Goal: Use online tool/utility: Utilize a website feature to perform a specific function

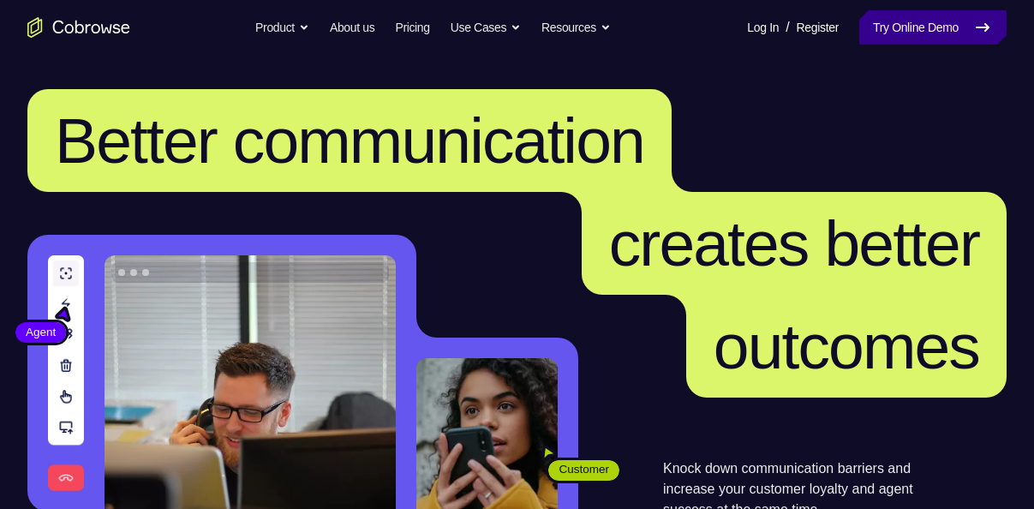
click at [945, 29] on link "Try Online Demo" at bounding box center [932, 27] width 147 height 34
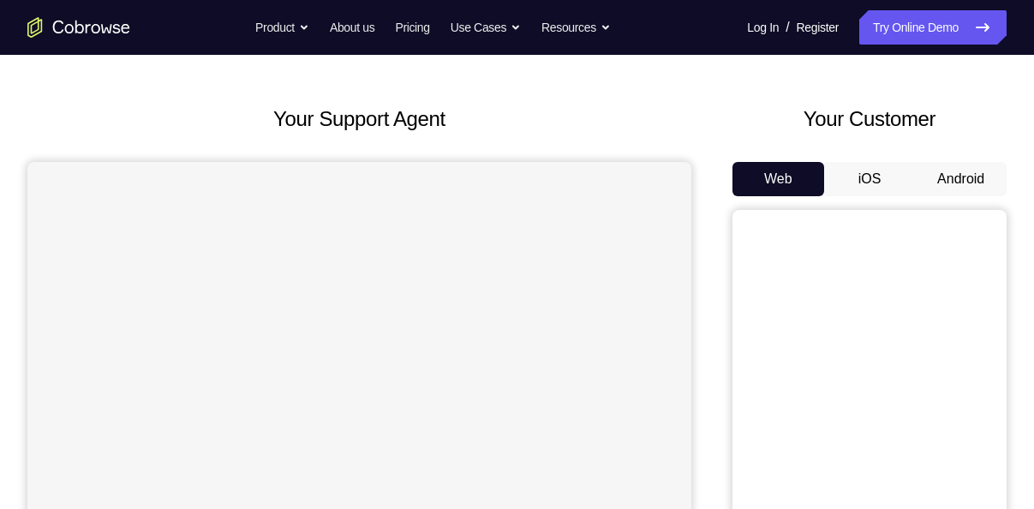
scroll to position [63, 0]
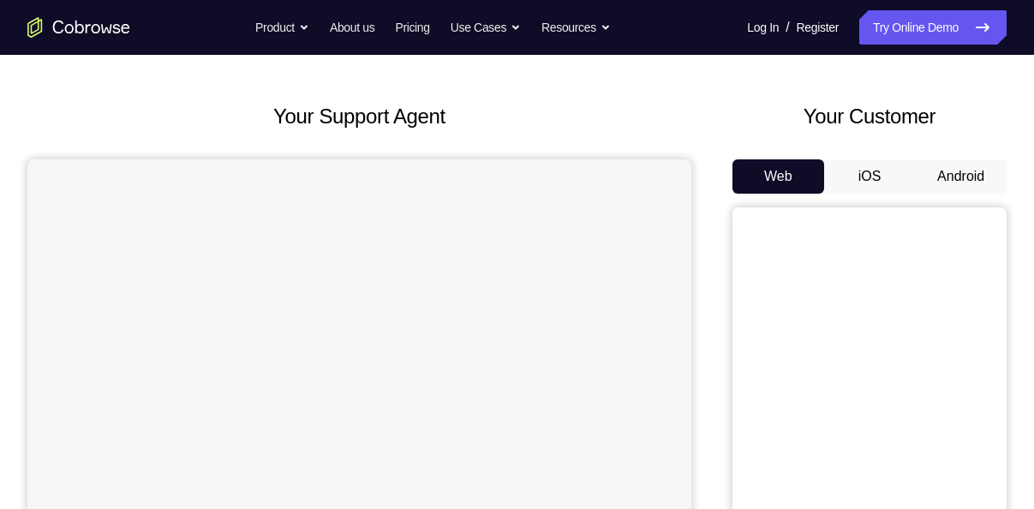
click at [949, 173] on button "Android" at bounding box center [961, 176] width 92 height 34
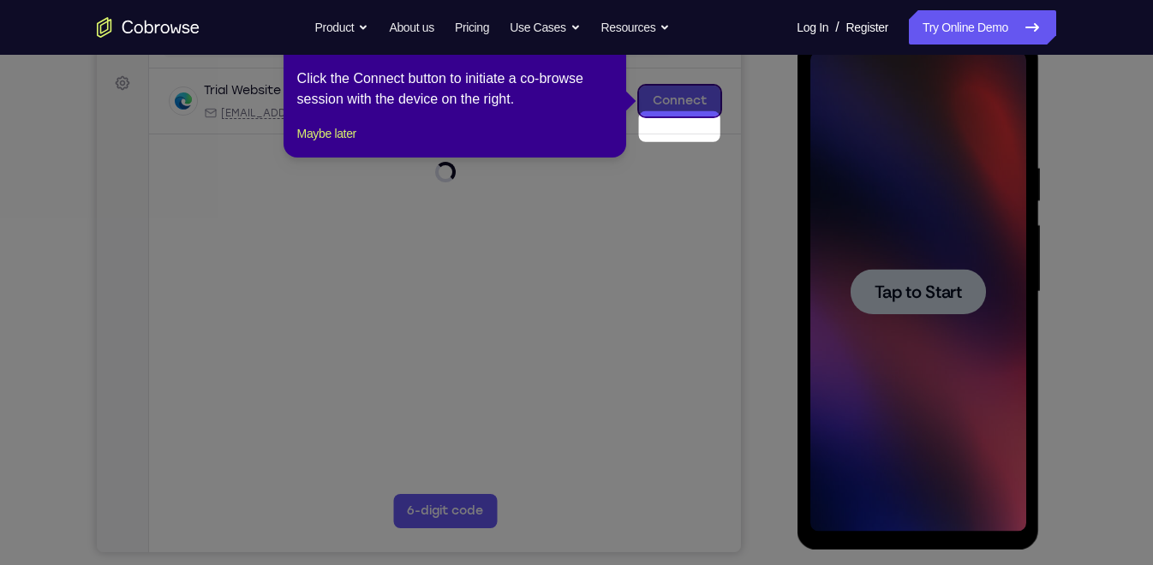
scroll to position [139, 0]
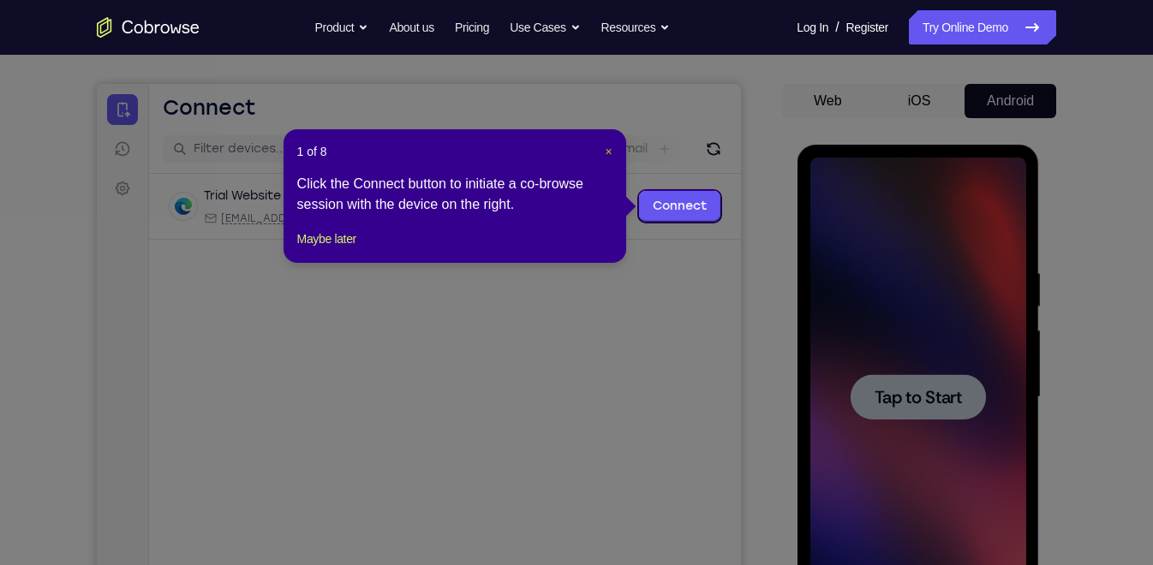
click at [610, 145] on span "×" at bounding box center [608, 152] width 7 height 14
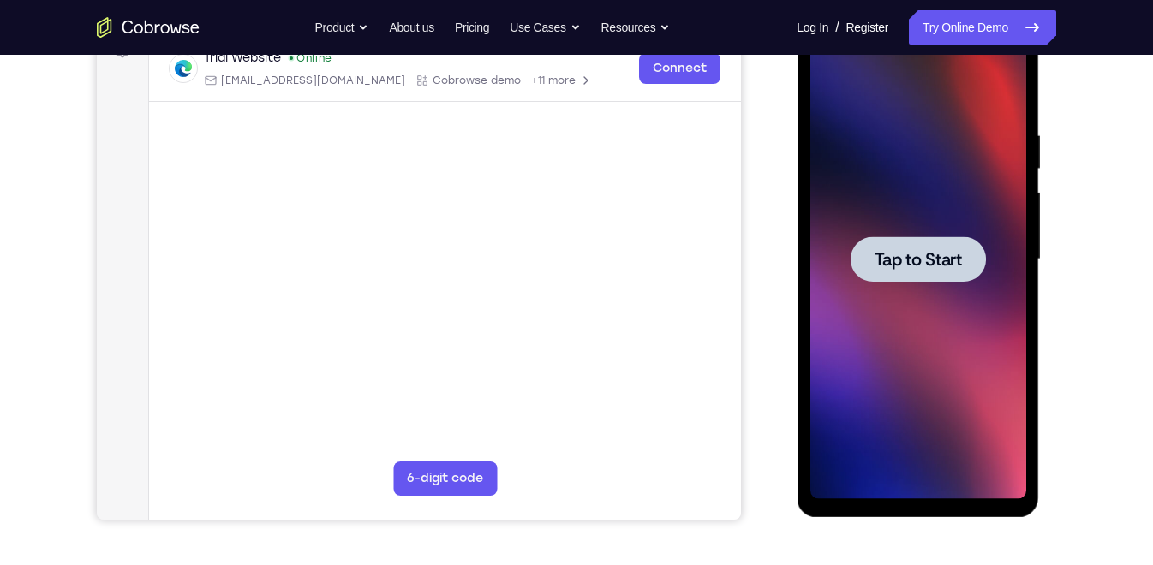
click at [885, 265] on span "Tap to Start" at bounding box center [917, 259] width 87 height 17
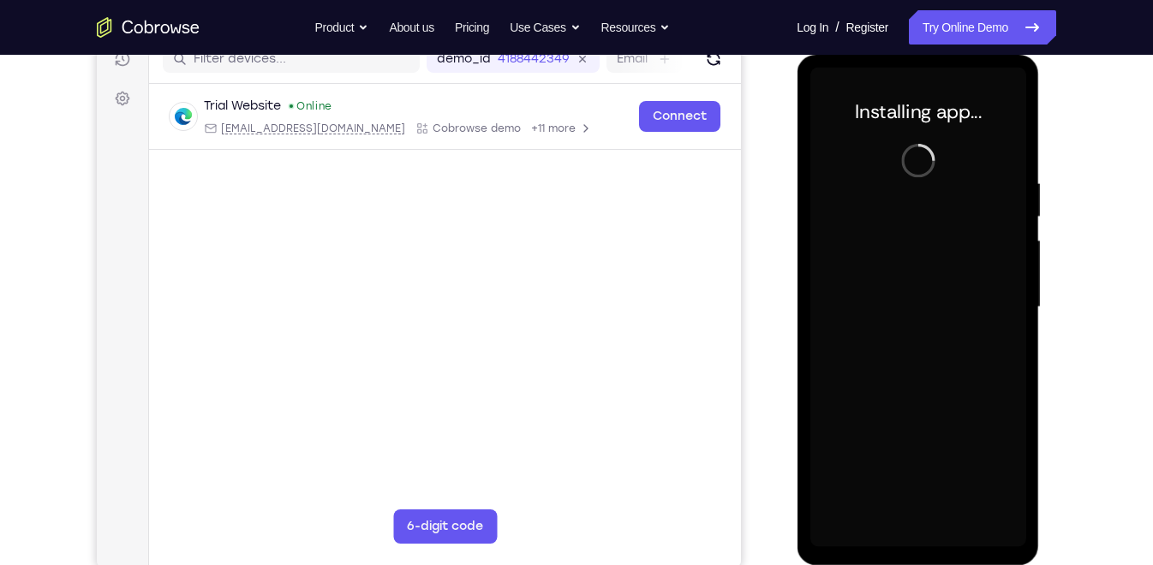
scroll to position [230, 0]
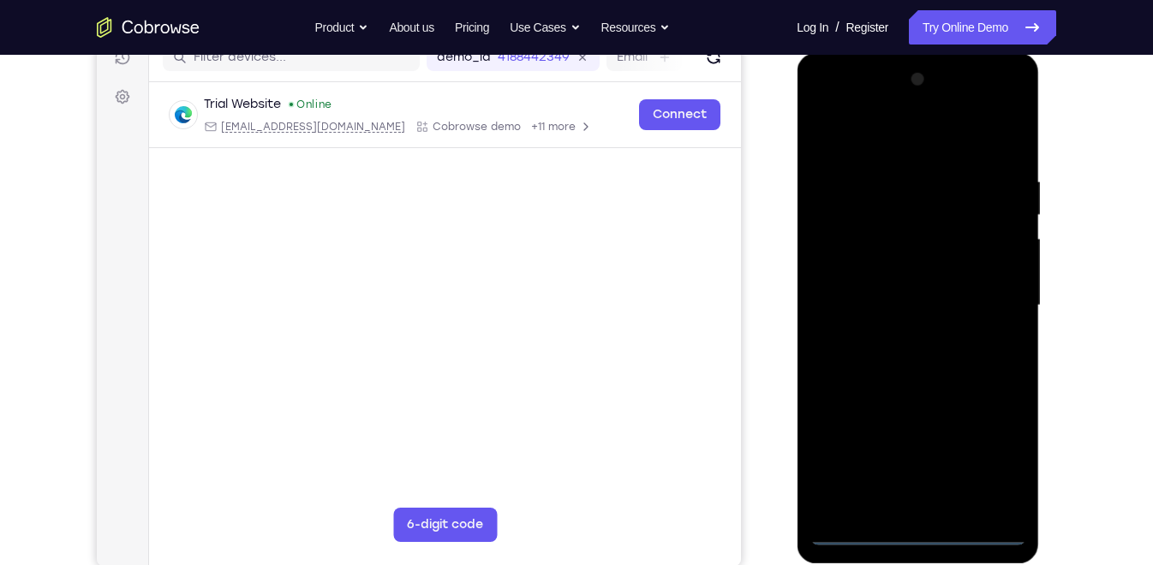
click at [912, 508] on div at bounding box center [917, 306] width 216 height 480
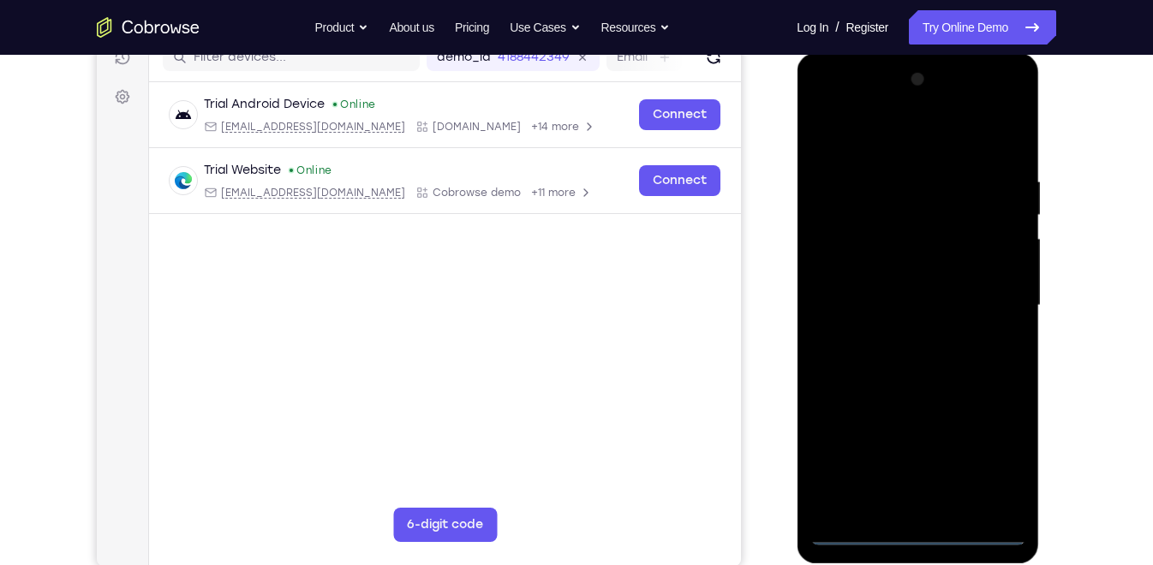
click at [981, 459] on div at bounding box center [917, 306] width 216 height 480
click at [850, 102] on div at bounding box center [917, 306] width 216 height 480
click at [987, 299] on div at bounding box center [917, 306] width 216 height 480
click at [892, 335] on div at bounding box center [917, 306] width 216 height 480
click at [850, 283] on div at bounding box center [917, 306] width 216 height 480
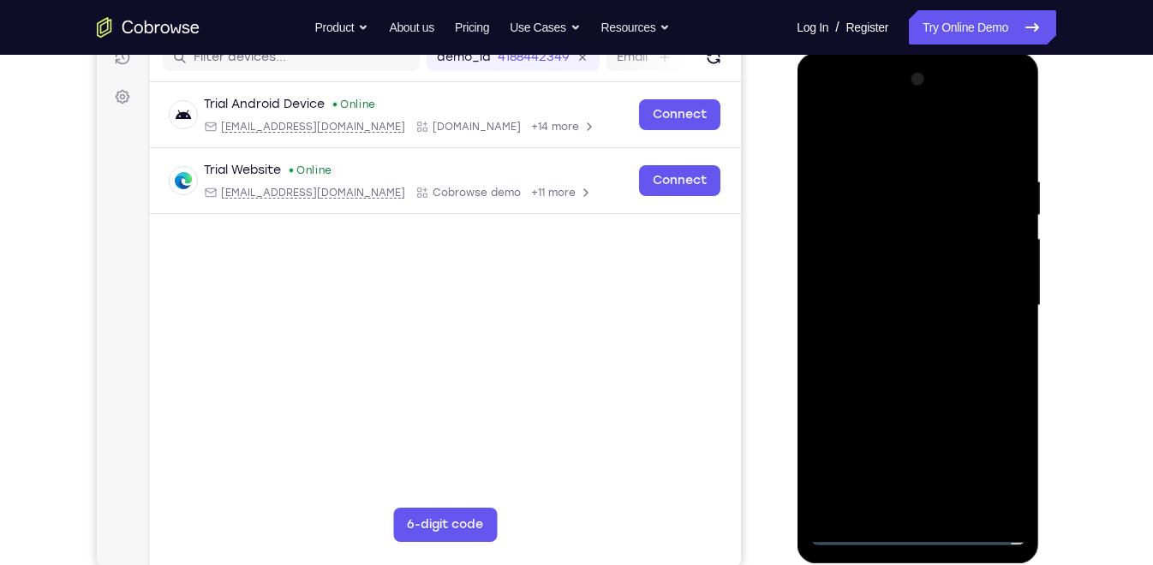
click at [858, 272] on div at bounding box center [917, 306] width 216 height 480
click at [868, 301] on div at bounding box center [917, 306] width 216 height 480
click at [906, 359] on div at bounding box center [917, 306] width 216 height 480
drag, startPoint x: 926, startPoint y: 419, endPoint x: 946, endPoint y: 355, distance: 67.4
click at [946, 355] on div at bounding box center [917, 306] width 216 height 480
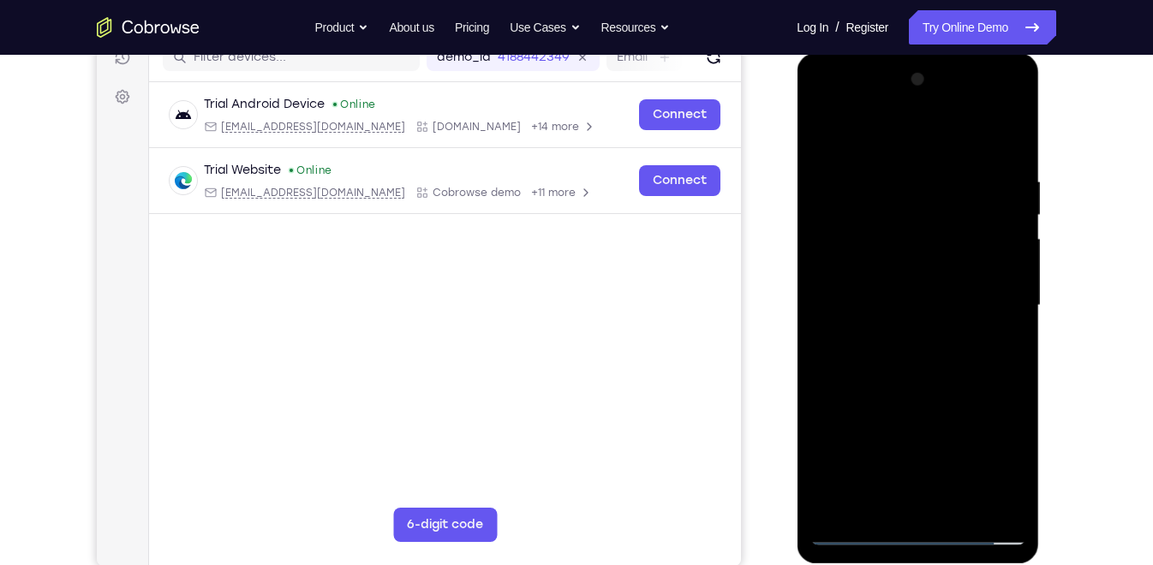
click at [950, 343] on div at bounding box center [917, 306] width 216 height 480
click at [1012, 132] on div at bounding box center [917, 306] width 216 height 480
click at [957, 508] on div at bounding box center [917, 306] width 216 height 480
click at [909, 389] on div at bounding box center [917, 306] width 216 height 480
click at [824, 123] on div at bounding box center [917, 306] width 216 height 480
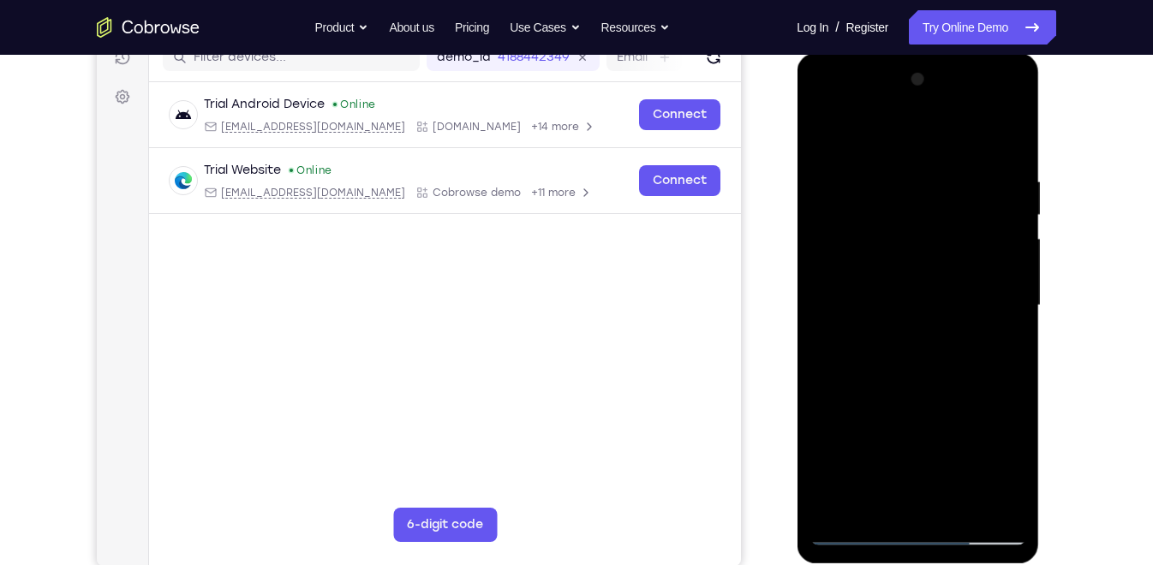
click at [886, 172] on div at bounding box center [917, 306] width 216 height 480
click at [970, 301] on div at bounding box center [917, 306] width 216 height 480
click at [995, 278] on div at bounding box center [917, 306] width 216 height 480
click at [1005, 227] on div at bounding box center [917, 306] width 216 height 480
drag, startPoint x: 1005, startPoint y: 227, endPoint x: 877, endPoint y: 238, distance: 128.1
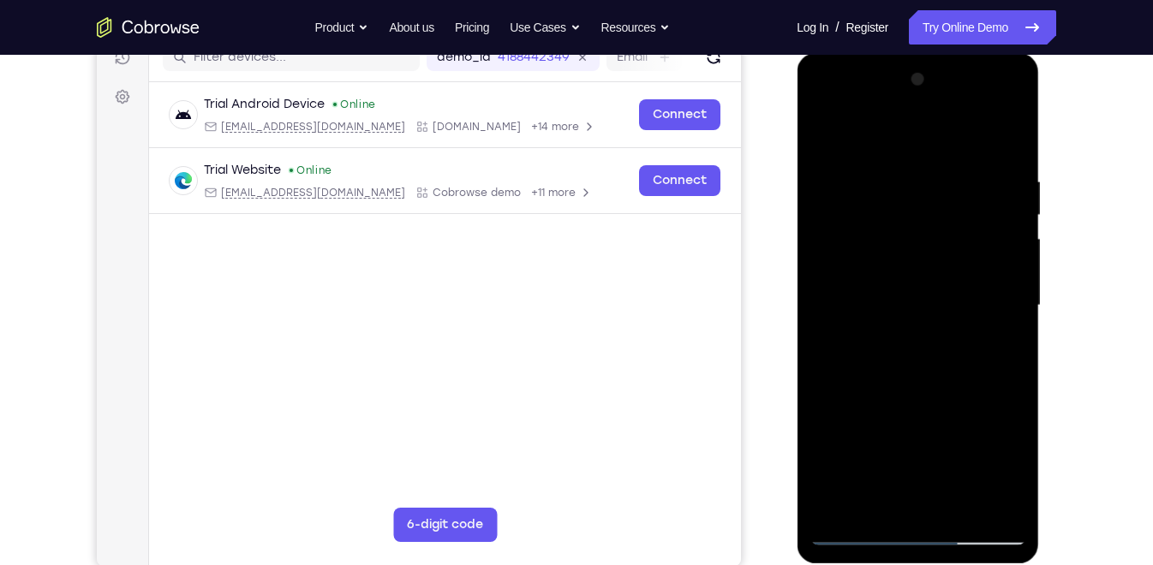
click at [877, 238] on div at bounding box center [917, 306] width 216 height 480
click at [1002, 136] on div at bounding box center [917, 306] width 216 height 480
click at [899, 158] on div at bounding box center [917, 306] width 216 height 480
drag, startPoint x: 993, startPoint y: 289, endPoint x: 1005, endPoint y: 276, distance: 18.8
click at [1005, 276] on div at bounding box center [917, 306] width 216 height 480
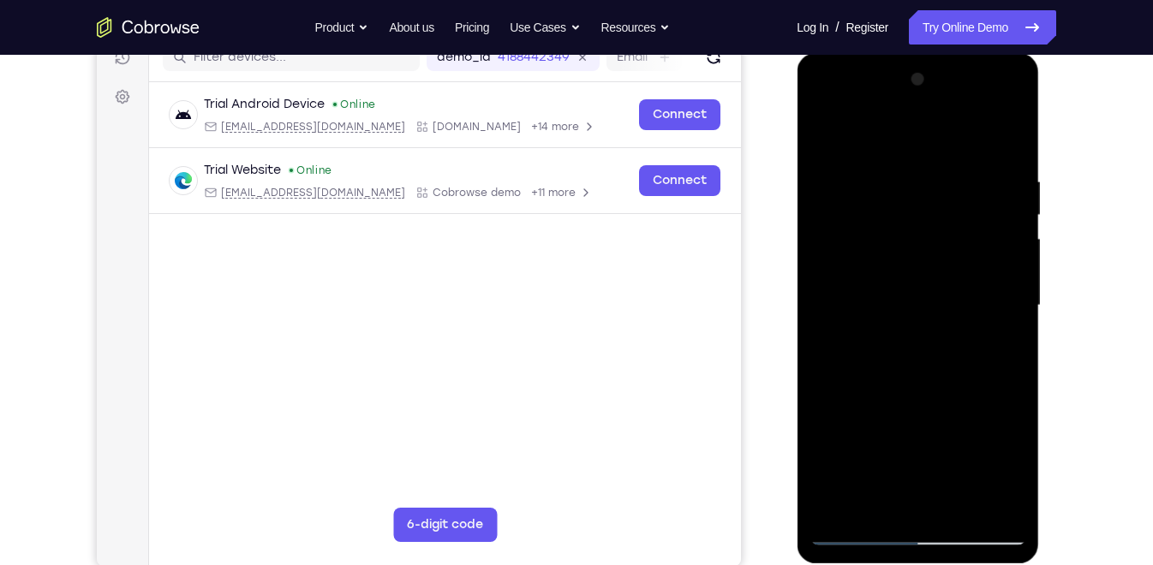
click at [1005, 276] on div at bounding box center [917, 306] width 216 height 480
click at [1011, 136] on div at bounding box center [917, 306] width 216 height 480
drag, startPoint x: 921, startPoint y: 423, endPoint x: 951, endPoint y: 253, distance: 172.2
click at [951, 253] on div at bounding box center [917, 306] width 216 height 480
